Goal: Transaction & Acquisition: Book appointment/travel/reservation

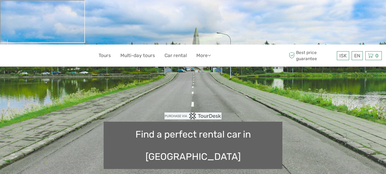
type input "08:00"
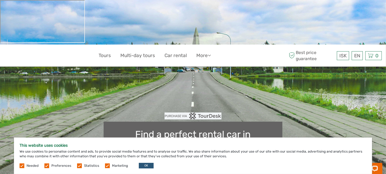
type input "10/09/2025"
type input "11/09/2025"
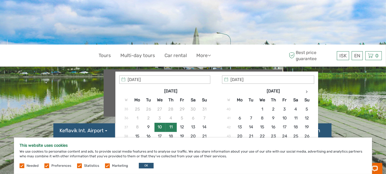
scroll to position [84, 0]
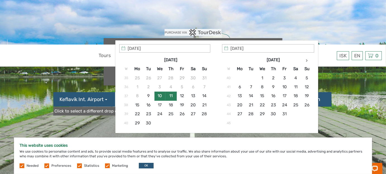
click at [312, 62] on th at bounding box center [306, 60] width 11 height 9
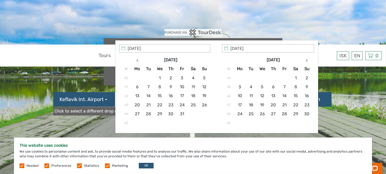
click at [312, 62] on th at bounding box center [306, 60] width 11 height 9
type input "04/01/2026"
type input "05/01/2026"
type input "04/01/2026 - 05/01/2026"
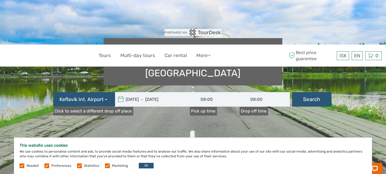
scroll to position [56, 0]
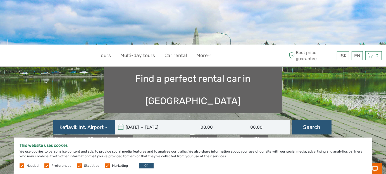
click at [213, 120] on input "08:00" at bounding box center [215, 127] width 50 height 15
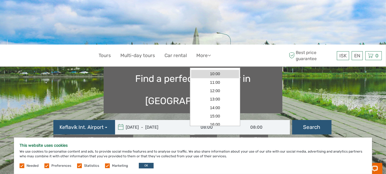
scroll to position [28, 0]
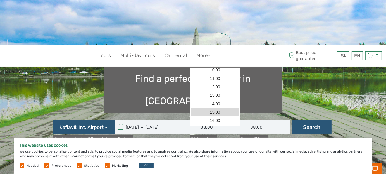
click at [219, 112] on link "15:00" at bounding box center [215, 112] width 48 height 8
type input "15:00"
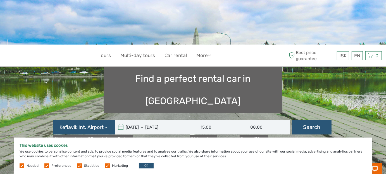
click at [253, 135] on label "Drop off time" at bounding box center [254, 139] width 28 height 9
click at [253, 120] on input "08:00" at bounding box center [265, 127] width 50 height 15
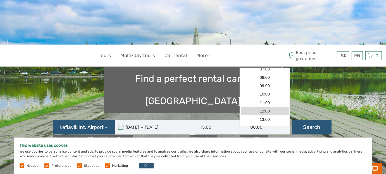
scroll to position [0, 0]
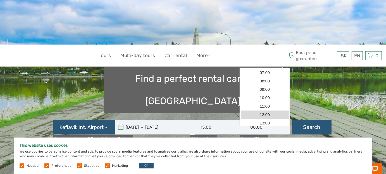
click at [270, 113] on link "12:00" at bounding box center [265, 115] width 48 height 8
type input "12:00"
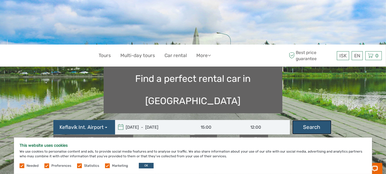
click at [311, 120] on button "Search" at bounding box center [311, 127] width 39 height 15
type input "04/01/2026 - 05/01/2026"
type input "15:00"
type input "12:00"
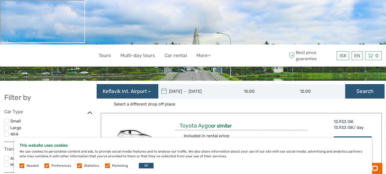
scroll to position [28, 0]
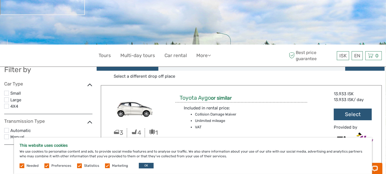
click at [6, 128] on label at bounding box center [6, 130] width 5 height 5
click at [0, 0] on input "checkbox" at bounding box center [0, 0] width 0 height 0
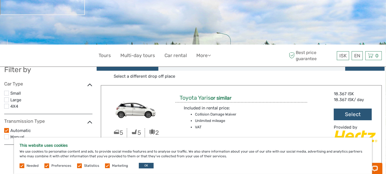
scroll to position [0, 0]
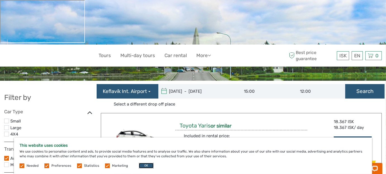
click at [142, 166] on button "OK" at bounding box center [146, 166] width 15 height 6
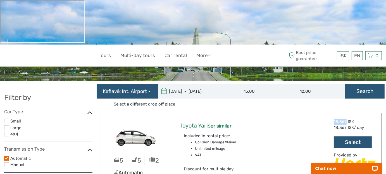
drag, startPoint x: 346, startPoint y: 77, endPoint x: 329, endPoint y: 75, distance: 17.1
click at [329, 119] on div "Great deal 18.367 ISK 18.367 ISK / day Select Provided by" at bounding box center [346, 144] width 70 height 51
copy div "18.367"
click at [353, 137] on button "Select" at bounding box center [353, 143] width 38 height 12
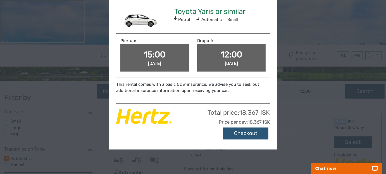
scroll to position [54, 0]
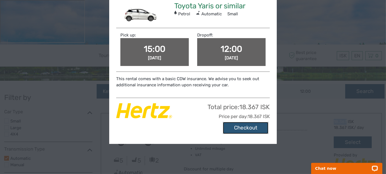
click at [253, 129] on button "Checkout" at bounding box center [246, 128] width 46 height 12
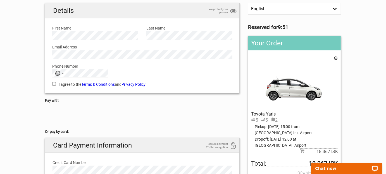
scroll to position [112, 0]
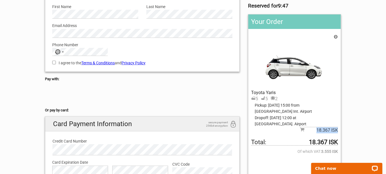
drag, startPoint x: 317, startPoint y: 87, endPoint x: 339, endPoint y: 88, distance: 21.8
click at [339, 88] on div "Your Order Toyota Yaris 5 5 2 Pickup: [DATE] 15:00 from [GEOGRAPHIC_DATA]. Airp…" at bounding box center [294, 94] width 93 height 161
copy span "18.367 ISK"
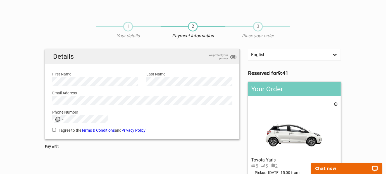
scroll to position [0, 0]
